Goal: Task Accomplishment & Management: Complete application form

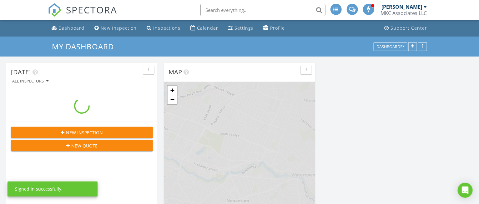
scroll to position [518, 491]
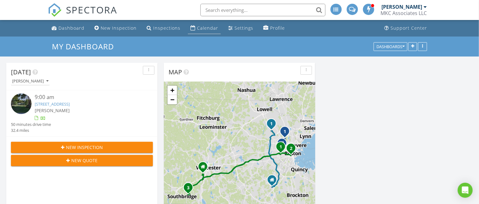
click at [200, 30] on div "Calendar" at bounding box center [207, 28] width 21 height 6
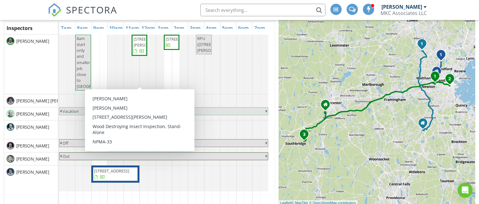
scroll to position [39, 0]
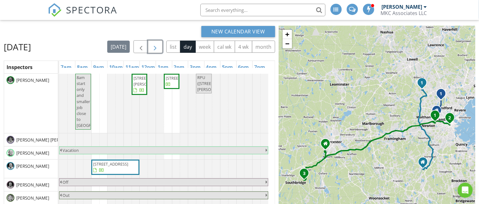
click at [158, 46] on span "button" at bounding box center [155, 46] width 7 height 7
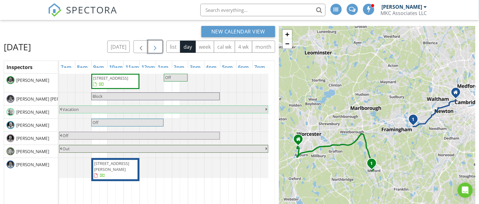
click at [127, 167] on span "8 Florence St, Natick 01760" at bounding box center [115, 170] width 44 height 18
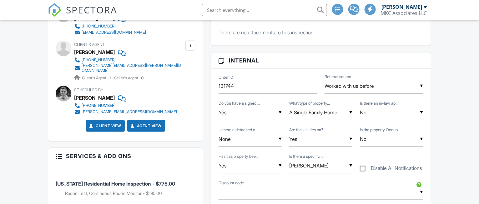
scroll to position [312, 0]
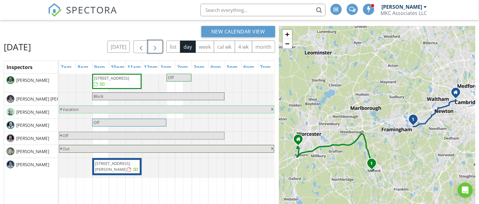
click at [157, 48] on span "button" at bounding box center [155, 46] width 7 height 7
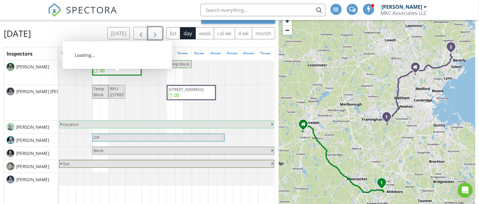
scroll to position [44, 0]
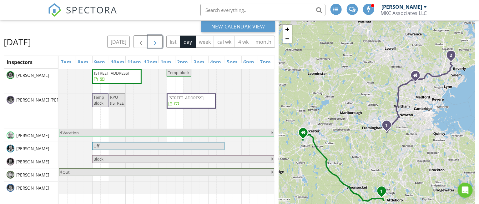
click at [156, 42] on span "button" at bounding box center [155, 41] width 7 height 7
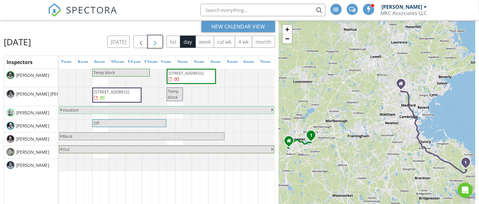
click at [158, 42] on button "button" at bounding box center [155, 41] width 15 height 13
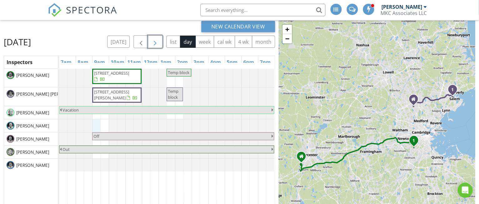
click at [94, 135] on div "400 VFW Parkway, Boston 02132 Temp block 16 1/2 Symonds St, Salem 01970 Temp bl…" at bounding box center [166, 154] width 215 height 171
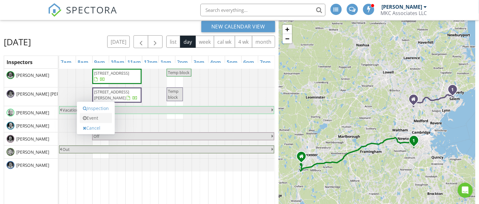
click at [100, 121] on link "Event" at bounding box center [96, 118] width 32 height 10
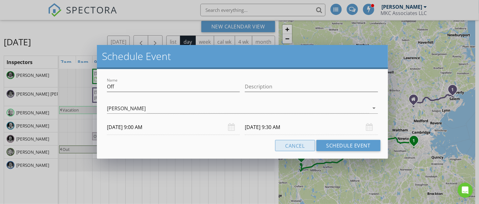
click at [305, 147] on button "Cancel" at bounding box center [295, 145] width 40 height 11
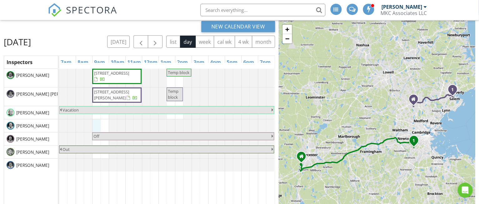
click at [95, 135] on div "400 VFW Parkway, Boston 02132 Temp block 16 1/2 Symonds St, Salem 01970 Temp bl…" at bounding box center [166, 154] width 215 height 171
click at [101, 121] on link "Event" at bounding box center [96, 119] width 32 height 10
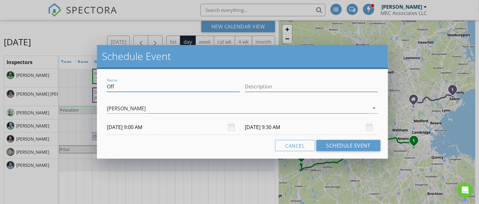
click at [137, 90] on input "Off" at bounding box center [173, 87] width 133 height 10
type input "O"
type input "RPU ONLY BEDFORD TBD"
click at [257, 87] on input "Description" at bounding box center [311, 87] width 133 height 10
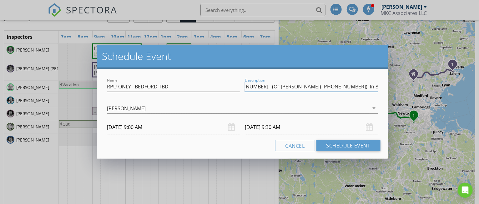
scroll to position [83, 0]
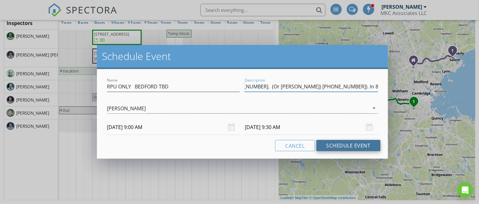
type input "AXS BARRY: LA 781 389 7431. (Or BA Garry) 781 899 2822). In 8/28 @ 0900 NO 12 h…"
click at [361, 144] on button "Schedule Event" at bounding box center [348, 145] width 64 height 11
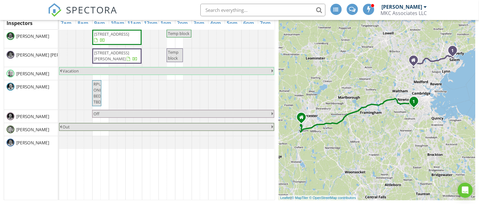
click at [99, 104] on span "RPU ONLY BEDFORD TBD" at bounding box center [102, 93] width 18 height 24
select select "8"
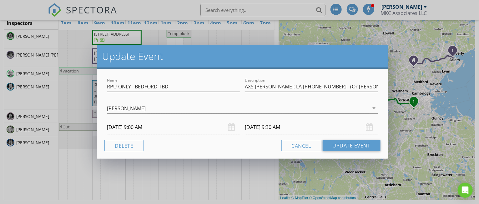
click at [285, 126] on input "09/01/2025 9:30 AM" at bounding box center [311, 127] width 133 height 15
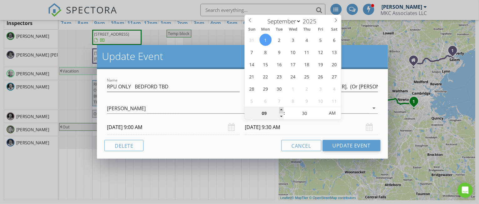
type input "10"
type input "09/01/2025 10:30 AM"
click at [283, 109] on span at bounding box center [281, 110] width 4 height 6
type input "11"
type input "09/01/2025 11:30 AM"
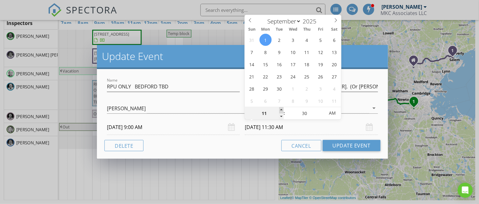
click at [283, 109] on span at bounding box center [281, 110] width 4 height 6
type input "12"
type input "09/01/2025 12:30 PM"
click at [283, 109] on span at bounding box center [281, 110] width 4 height 6
type input "01"
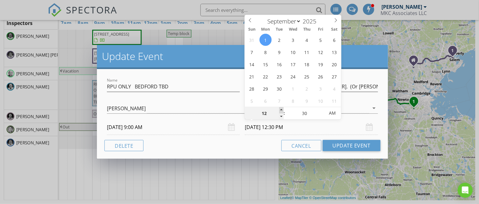
type input "09/01/2025 1:30 PM"
click at [283, 109] on span at bounding box center [281, 110] width 4 height 6
click at [359, 147] on button "Update Event" at bounding box center [351, 145] width 58 height 11
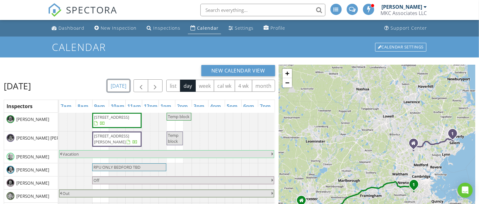
click at [127, 85] on button "today" at bounding box center [118, 86] width 23 height 12
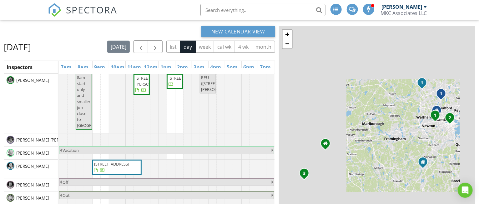
scroll to position [83, 0]
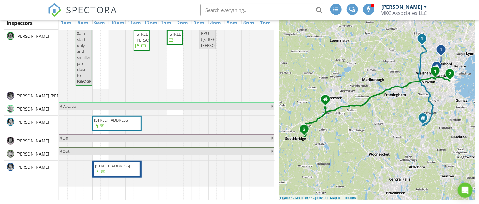
click at [121, 129] on span "3 Earl Rd, Bedford 01730" at bounding box center [116, 123] width 47 height 12
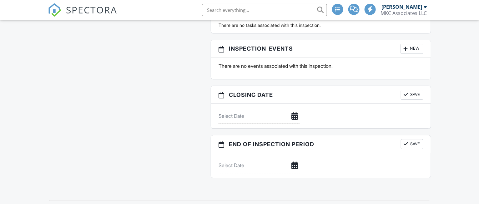
click at [412, 53] on div "New" at bounding box center [411, 49] width 23 height 10
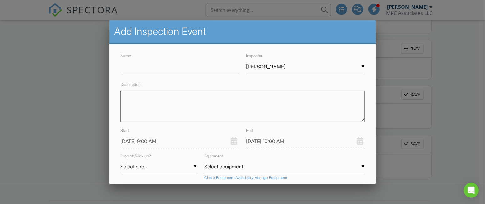
click at [355, 66] on div "▼ Thomas Berthiaume Thomas Berthiaume Miner Sparks Jack Mason Rob Amaral Jack H…" at bounding box center [305, 66] width 118 height 15
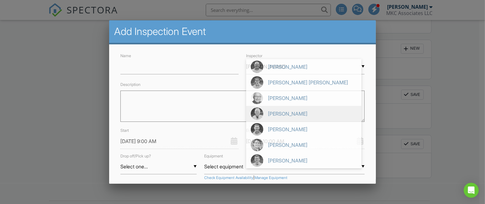
click at [289, 114] on span "[PERSON_NAME]" at bounding box center [303, 114] width 115 height 16
type input "[PERSON_NAME]"
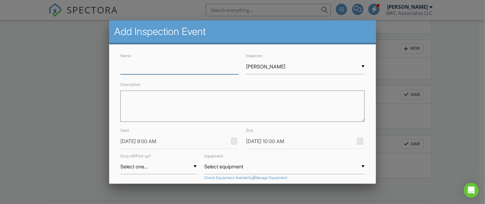
click at [158, 71] on input "Name" at bounding box center [179, 66] width 118 height 15
type input "RPU - BEDFORD"
click at [148, 98] on textarea "Description" at bounding box center [242, 106] width 244 height 31
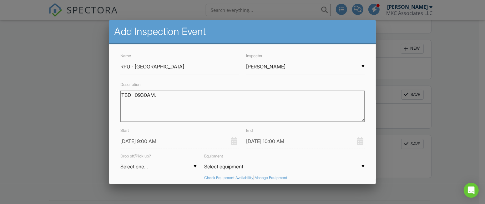
type textarea "TBD 0930AM."
click at [192, 166] on input "Select one..." at bounding box center [158, 166] width 76 height 15
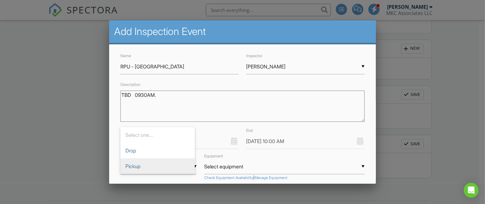
click at [145, 166] on span "Pickup" at bounding box center [157, 166] width 74 height 16
type input "Pickup"
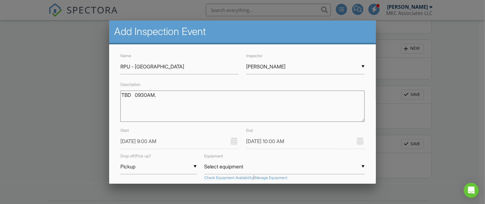
click at [137, 141] on input "08/28/2025 9:00 AM" at bounding box center [179, 141] width 118 height 15
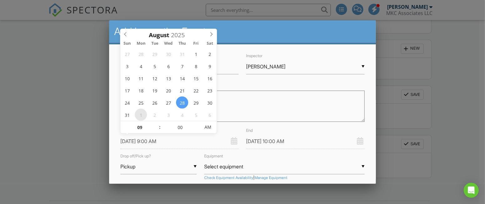
type input "09/01/2025 9:00 AM"
type input "09/01/2025 10:00 AM"
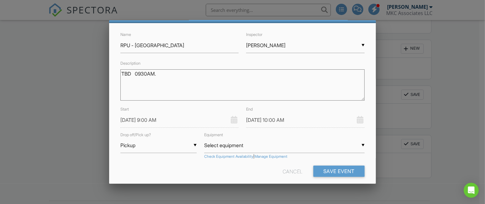
scroll to position [33, 0]
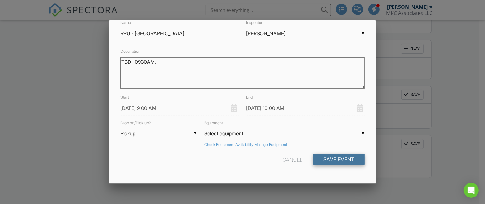
click at [330, 159] on button "Save Event" at bounding box center [338, 159] width 51 height 11
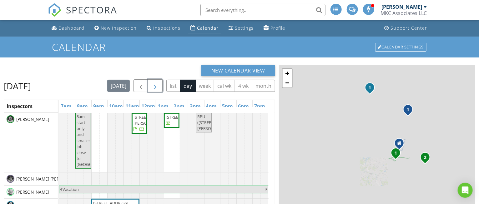
click at [158, 84] on span "button" at bounding box center [155, 85] width 7 height 7
click at [158, 84] on button "button" at bounding box center [155, 85] width 15 height 13
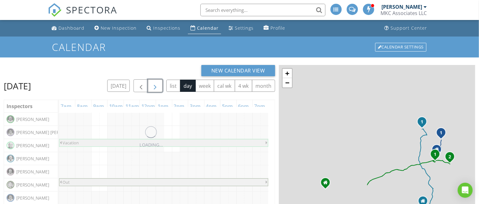
click at [158, 84] on span "button" at bounding box center [155, 85] width 7 height 7
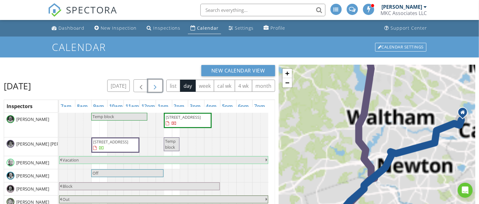
click at [158, 84] on button "button" at bounding box center [155, 85] width 15 height 13
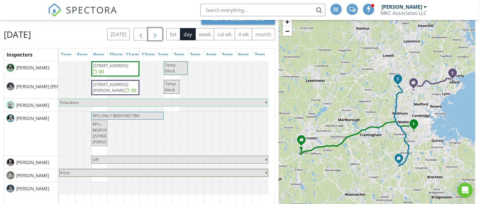
scroll to position [39, 0]
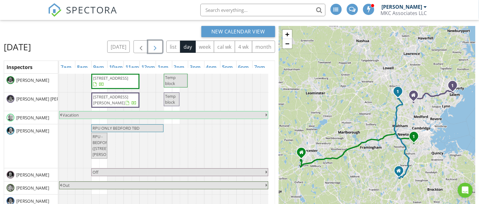
click at [159, 49] on span "button" at bounding box center [155, 46] width 7 height 7
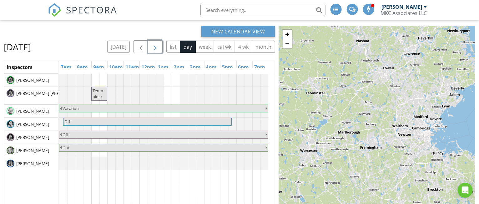
click at [159, 49] on span "button" at bounding box center [155, 46] width 7 height 7
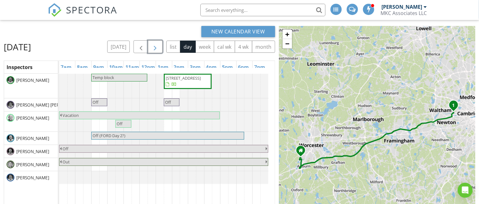
click at [161, 49] on button "button" at bounding box center [155, 46] width 15 height 13
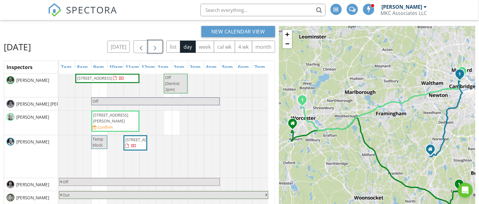
click at [131, 142] on span "54 Crescent St, Cambridge 02138" at bounding box center [142, 140] width 35 height 6
